Goal: Task Accomplishment & Management: Use online tool/utility

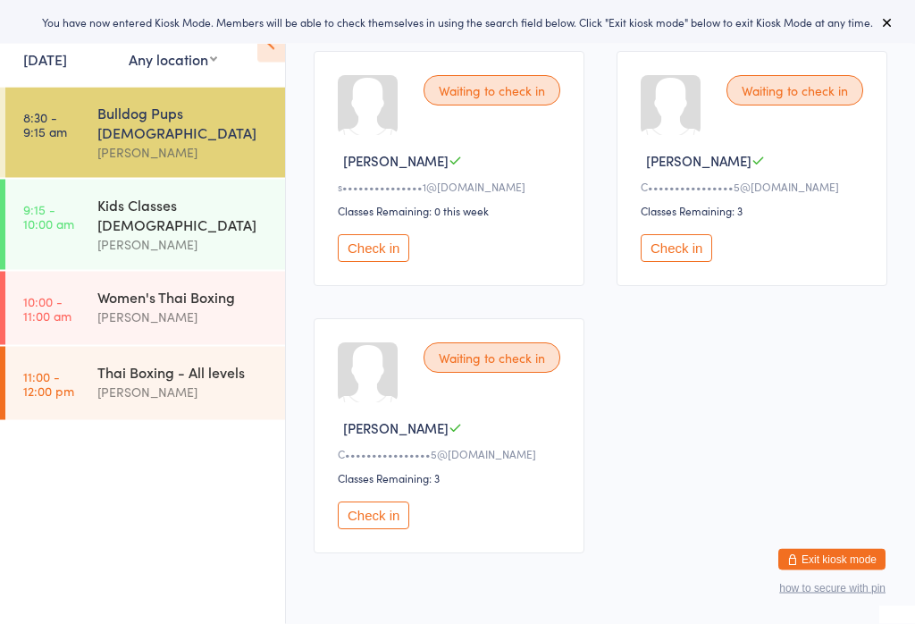
scroll to position [260, 0]
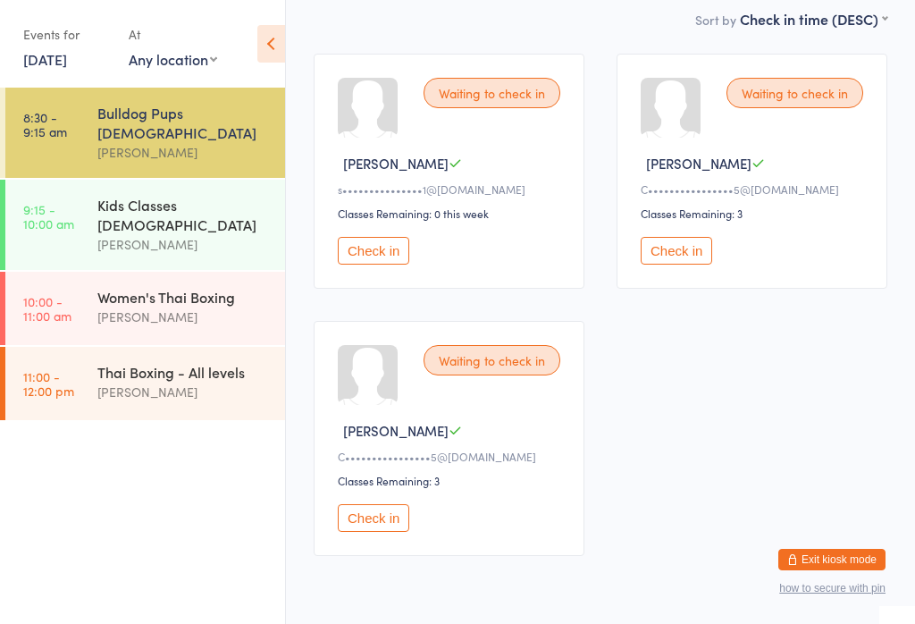
click at [187, 234] on div "[PERSON_NAME]" at bounding box center [183, 244] width 172 height 21
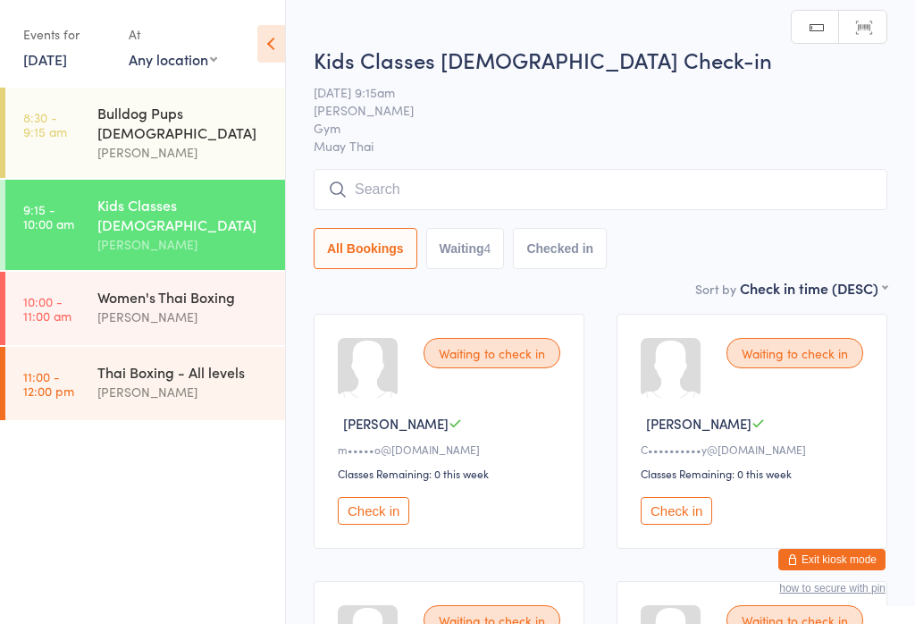
click at [181, 142] on div "[PERSON_NAME]" at bounding box center [183, 152] width 172 height 21
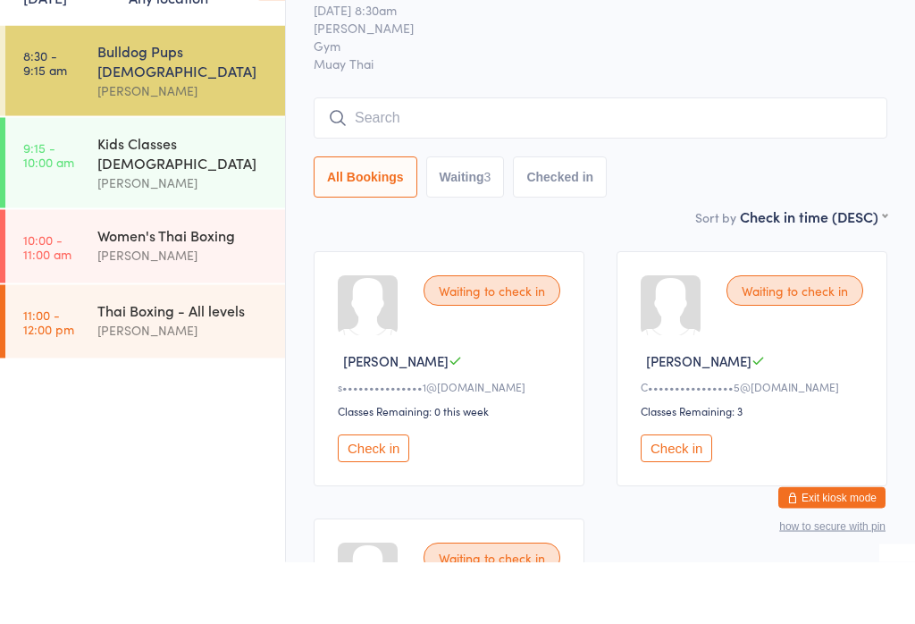
scroll to position [63, 0]
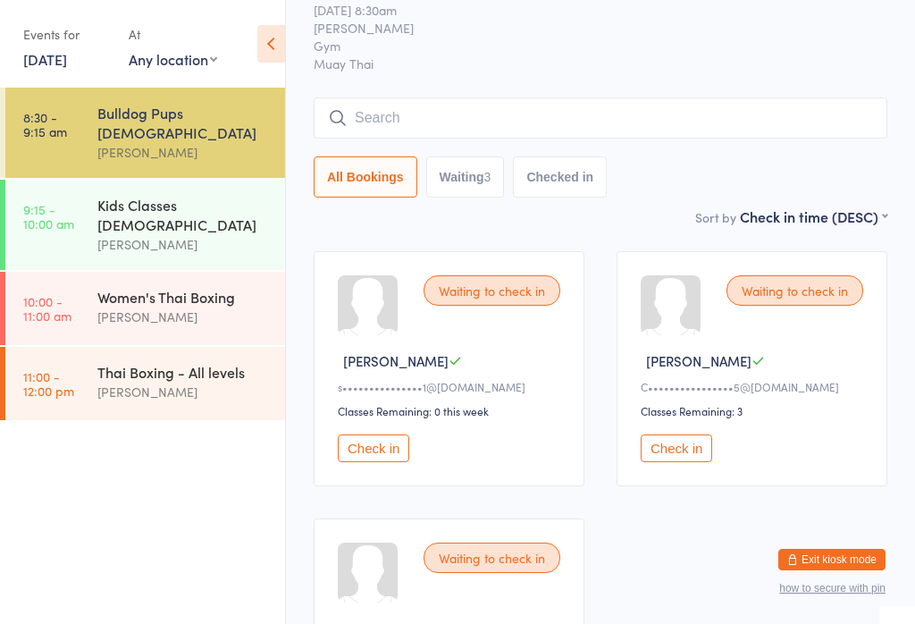
click at [352, 458] on button "Check in" at bounding box center [373, 448] width 71 height 28
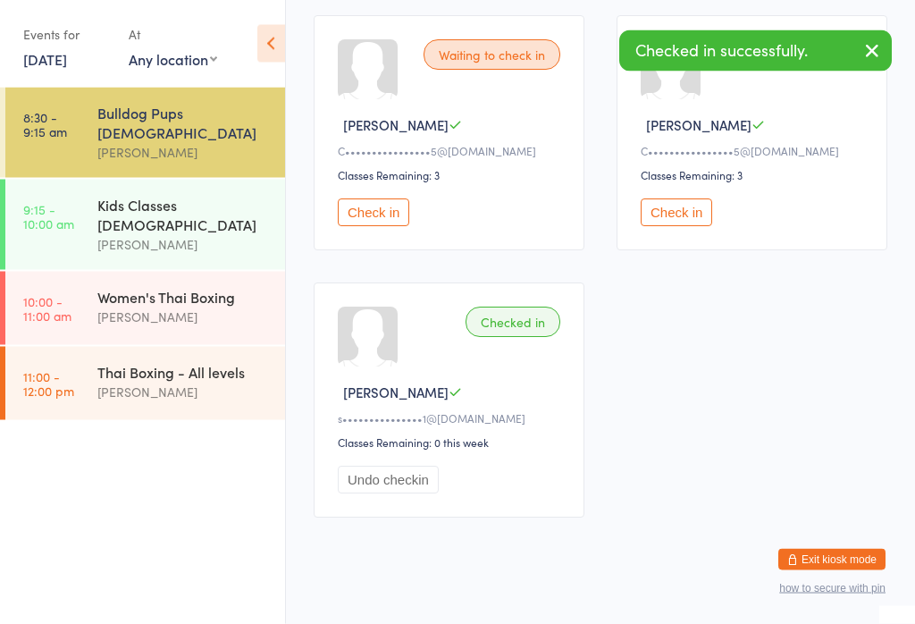
scroll to position [300, 0]
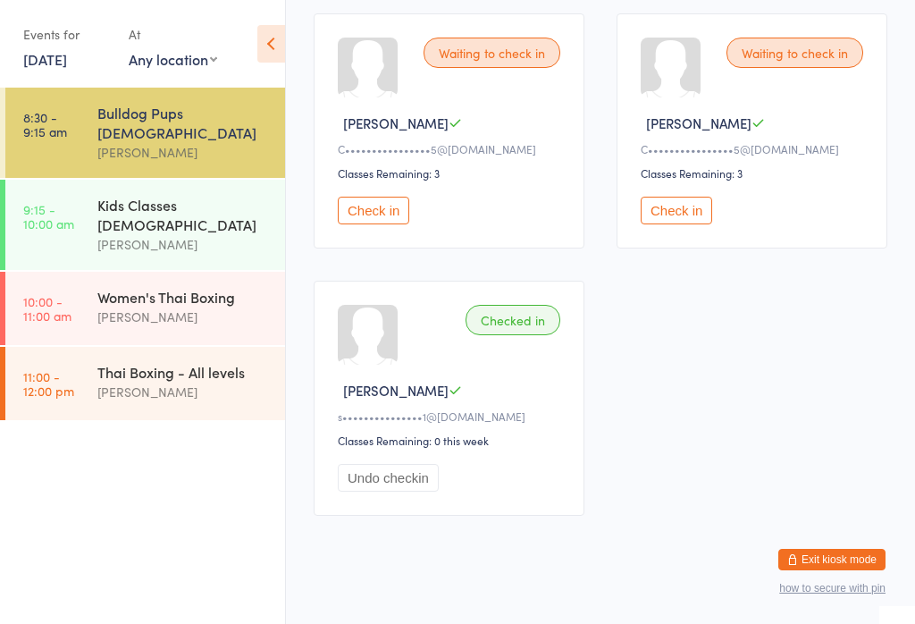
click at [503, 332] on div "Checked in" at bounding box center [512, 320] width 95 height 30
click at [392, 196] on div "Waiting to check in [PERSON_NAME] S C••••••••••••••••5@[DOMAIN_NAME] Classes Re…" at bounding box center [449, 130] width 271 height 235
click at [406, 200] on div "Waiting to check in [PERSON_NAME] S C••••••••••••••••5@[DOMAIN_NAME] Classes Re…" at bounding box center [449, 130] width 271 height 235
click at [388, 259] on div "Waiting to check in Alessia S C••••••••••••••••5@[DOMAIN_NAME] Classes Remainin…" at bounding box center [600, 264] width 606 height 534
click at [356, 166] on div "Waiting to check in [PERSON_NAME] S C••••••••••••••••5@[DOMAIN_NAME] Classes Re…" at bounding box center [449, 130] width 271 height 235
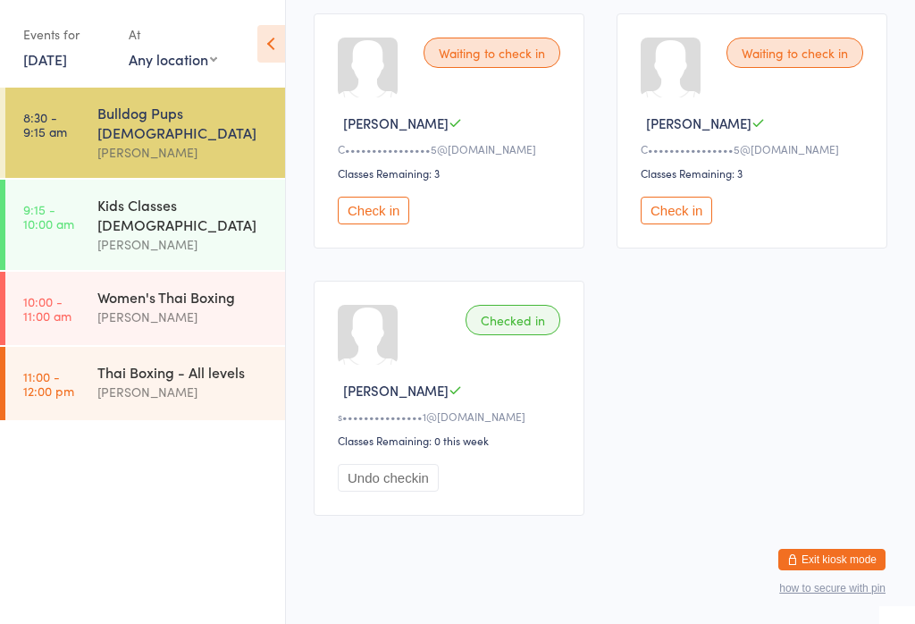
scroll to position [298, 0]
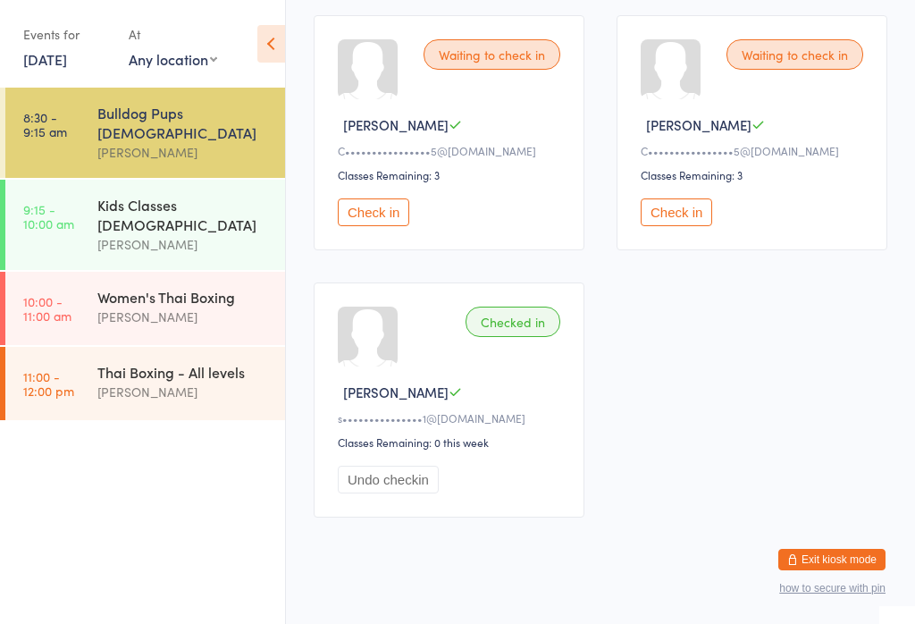
click at [381, 222] on button "Check in" at bounding box center [373, 212] width 71 height 28
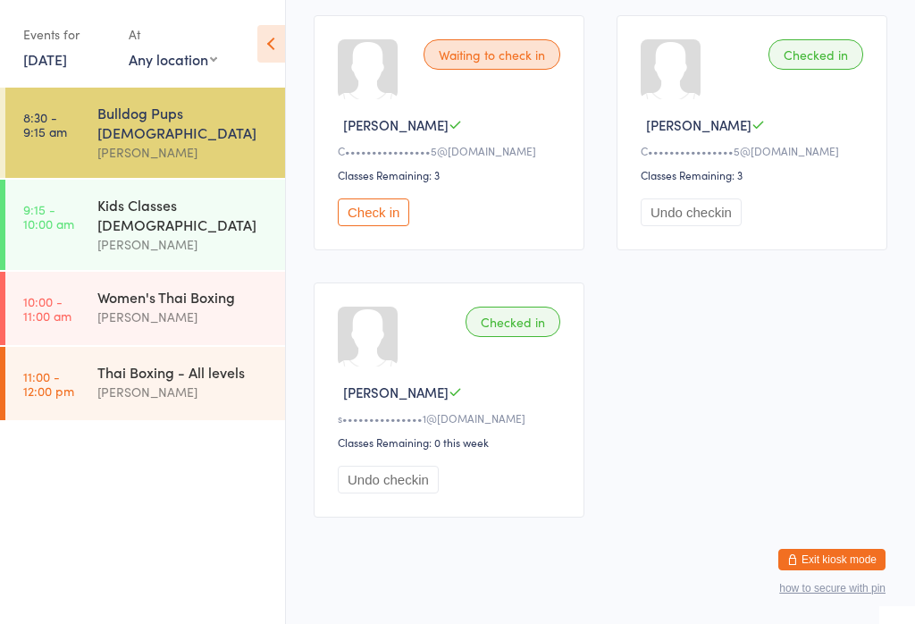
click at [359, 217] on button "Check in" at bounding box center [373, 212] width 71 height 28
